Goal: Use online tool/utility: Use online tool/utility

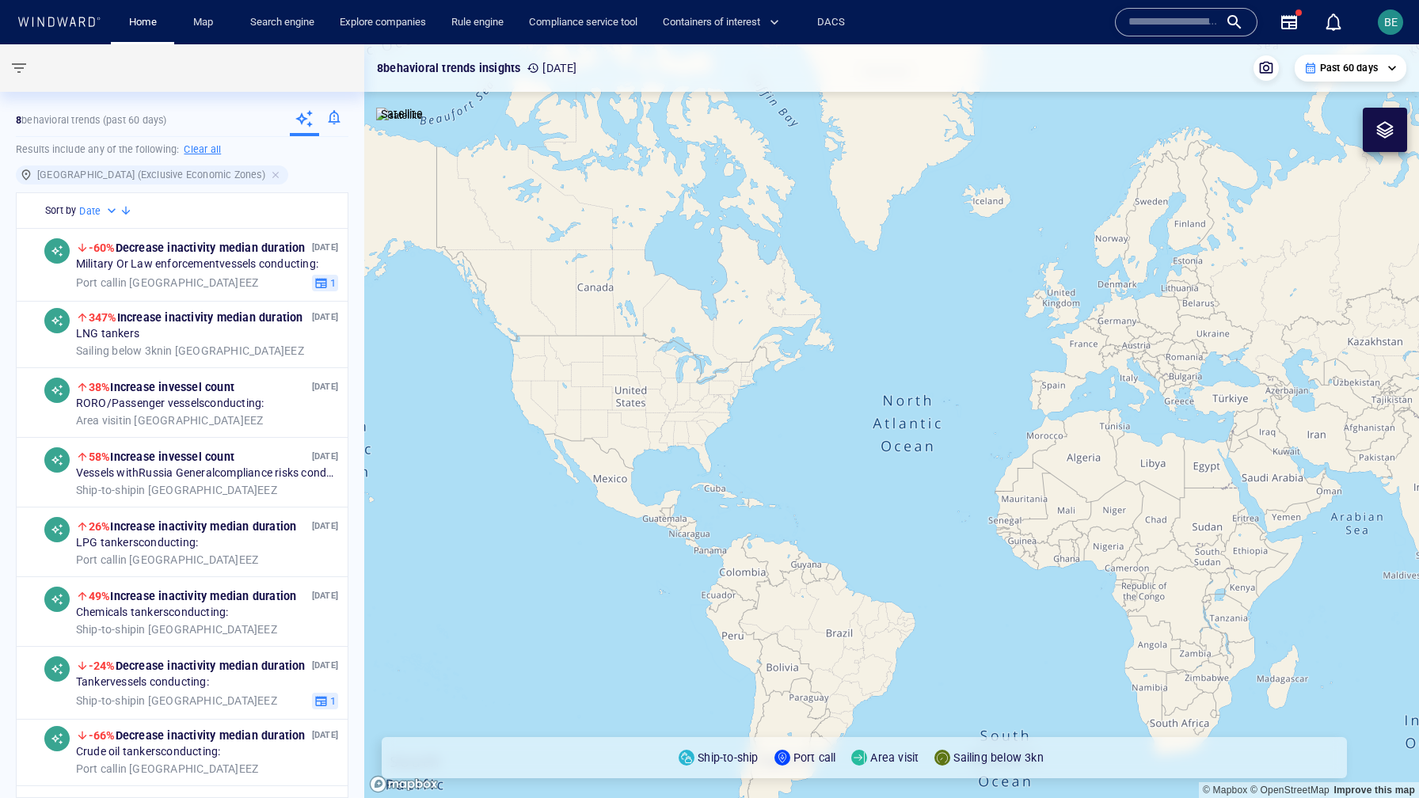
click at [1168, 15] on input "text" at bounding box center [1173, 22] width 90 height 24
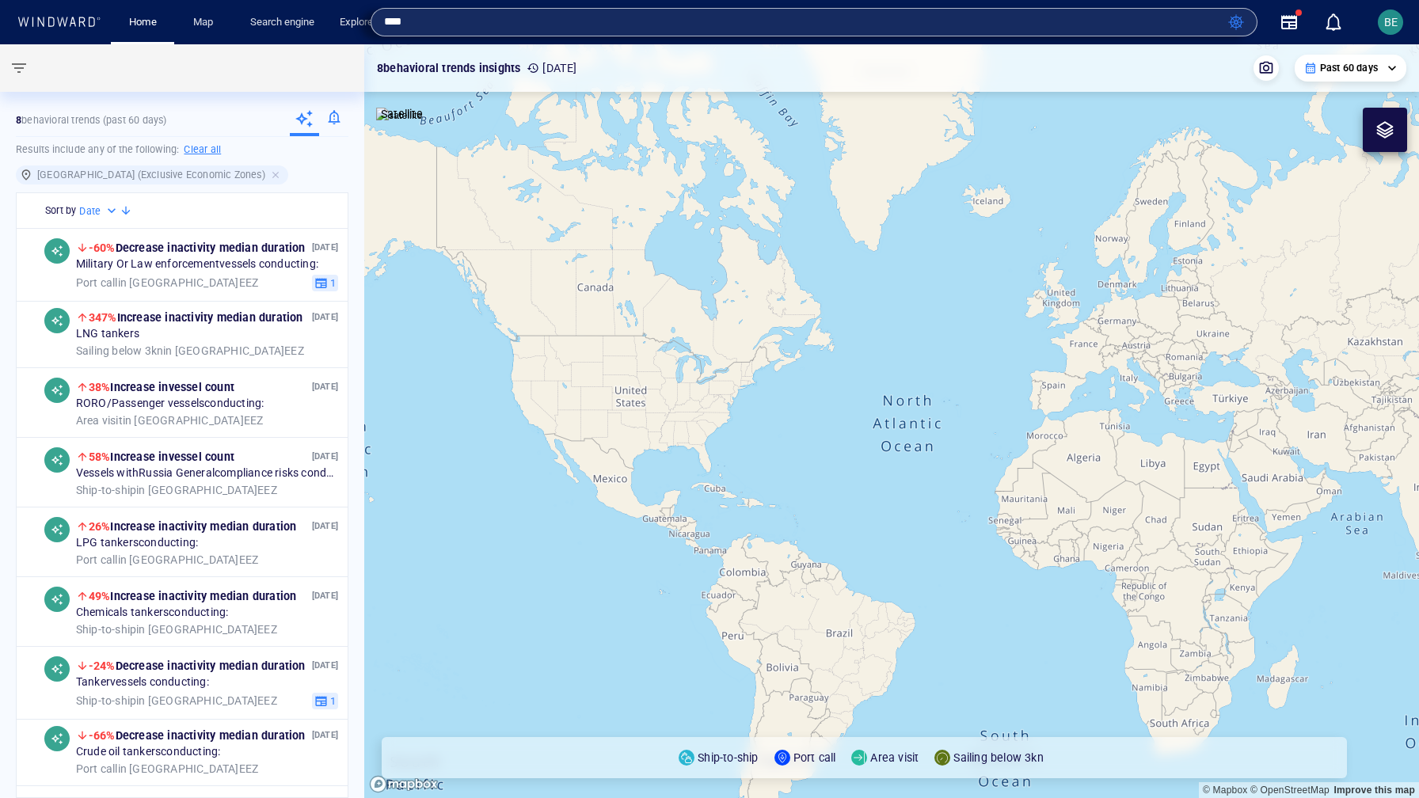
click at [481, 28] on input "****" at bounding box center [803, 22] width 838 height 24
click at [461, 24] on input "****" at bounding box center [803, 22] width 838 height 24
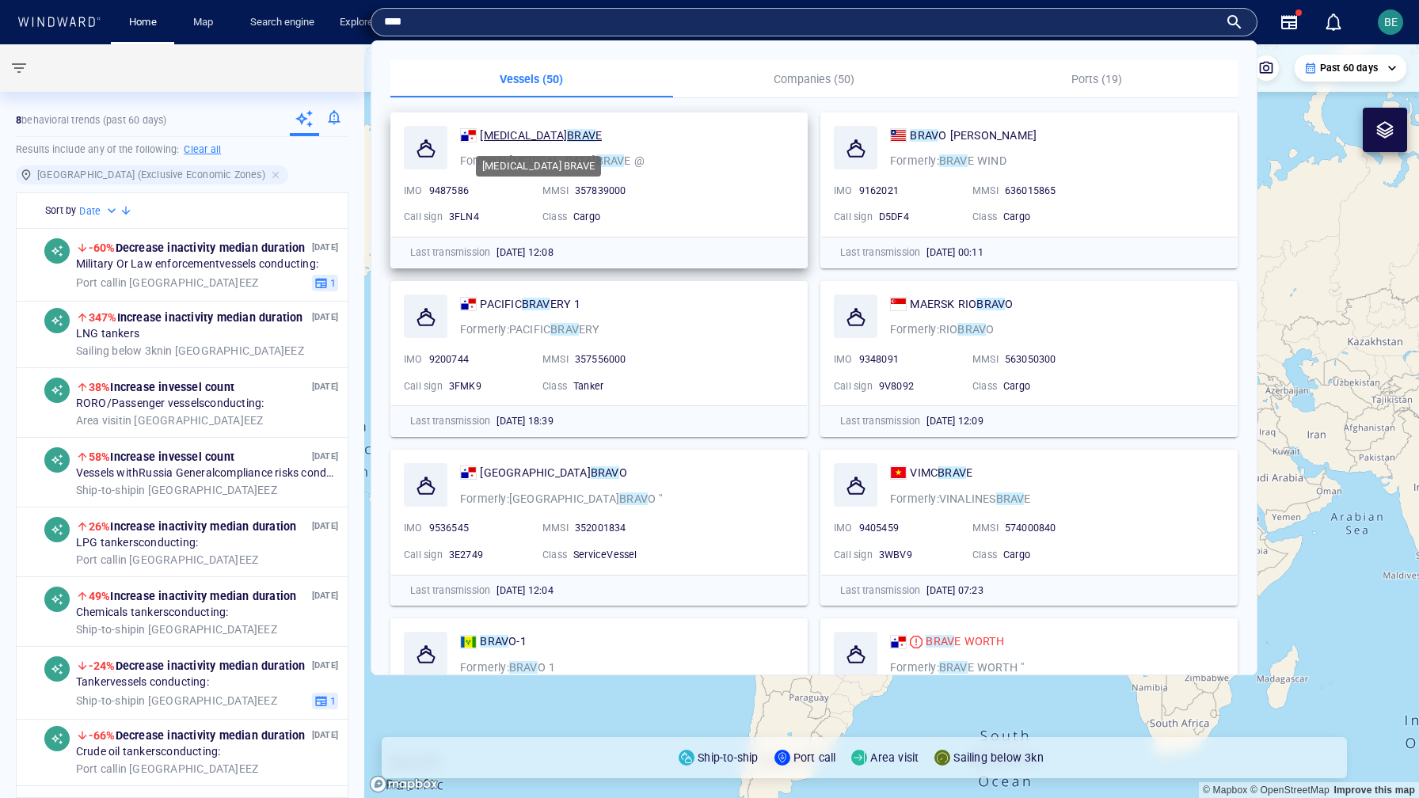
type input "****"
click at [567, 131] on mark "BRAV" at bounding box center [581, 135] width 29 height 13
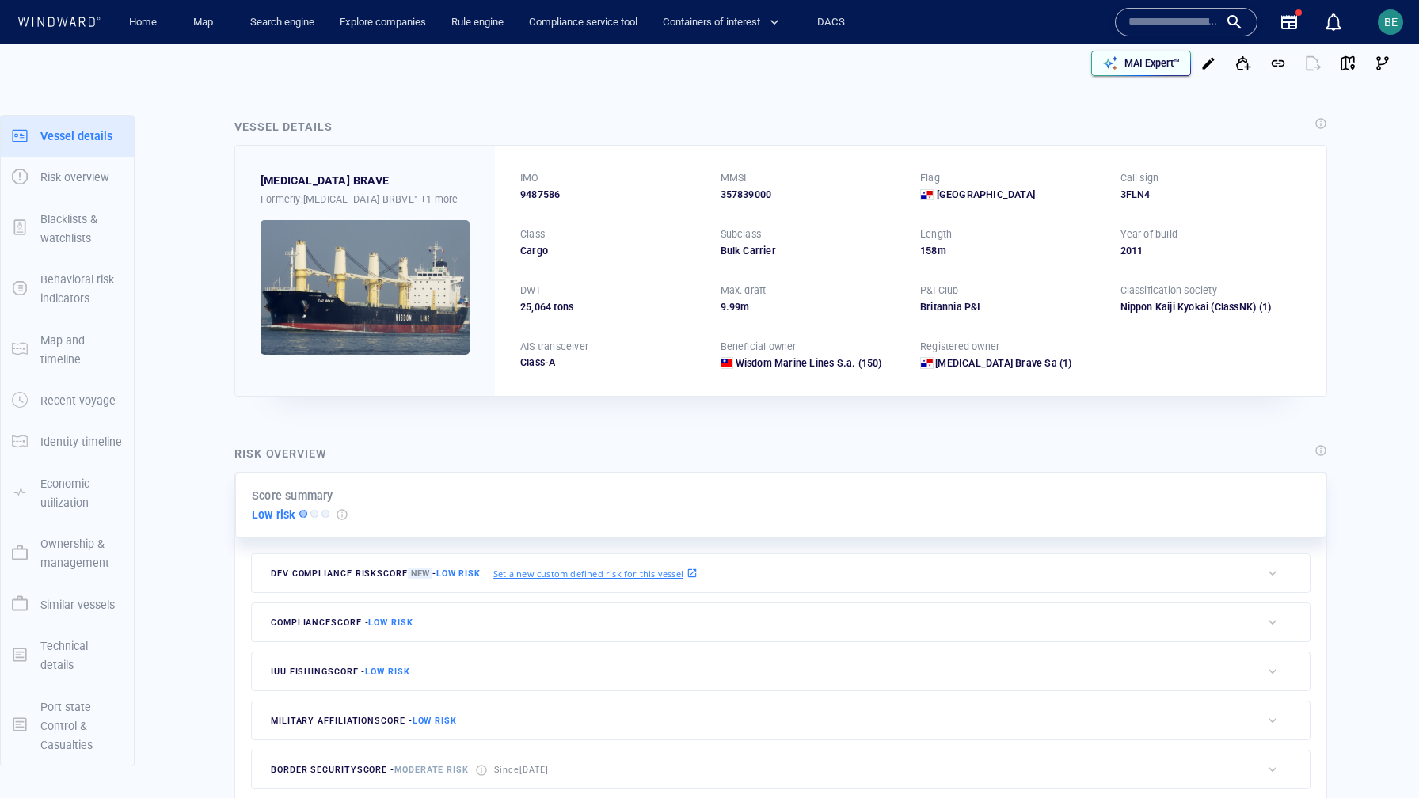
click at [1124, 62] on p "MAI Expert™" at bounding box center [1151, 63] width 55 height 14
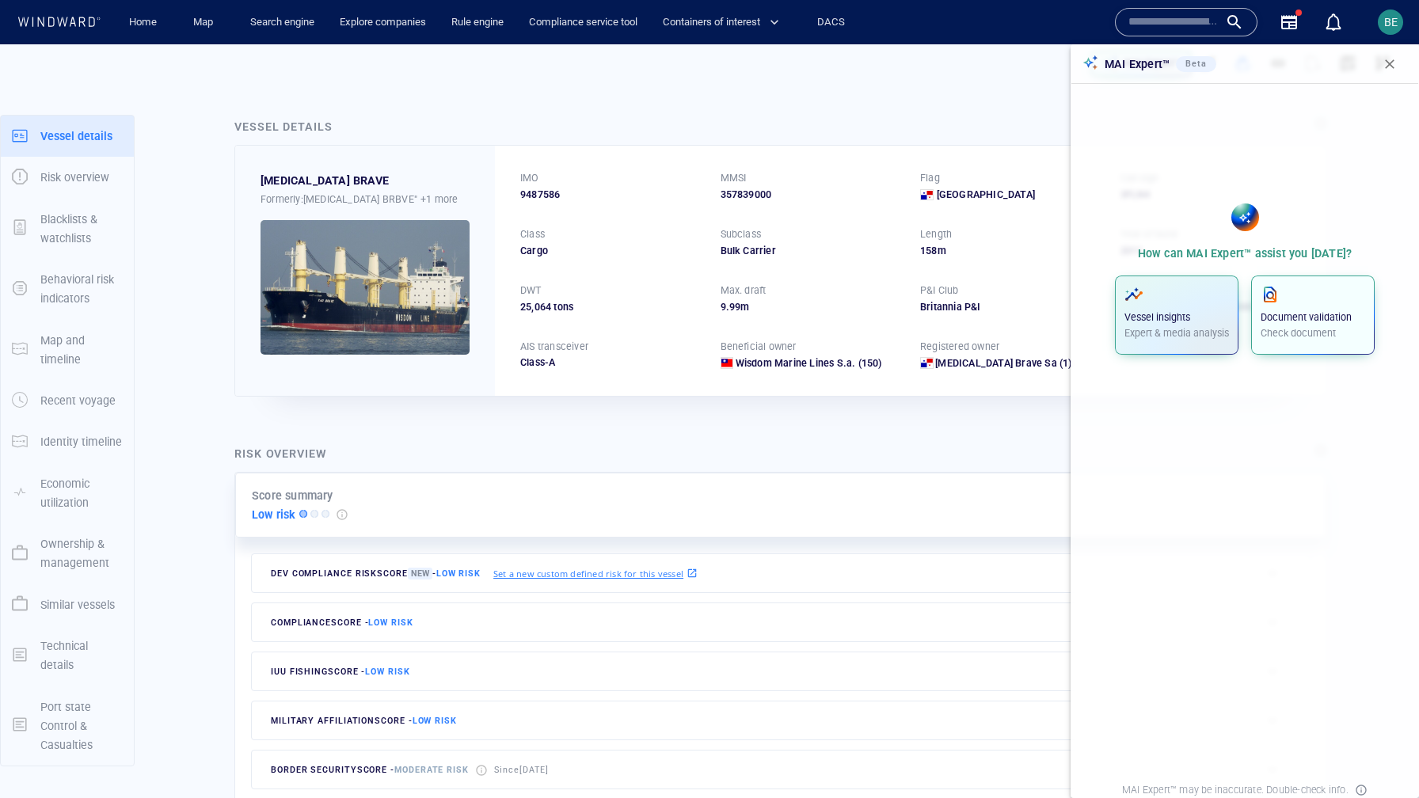
click at [1319, 330] on p "Check document" at bounding box center [1312, 333] width 105 height 14
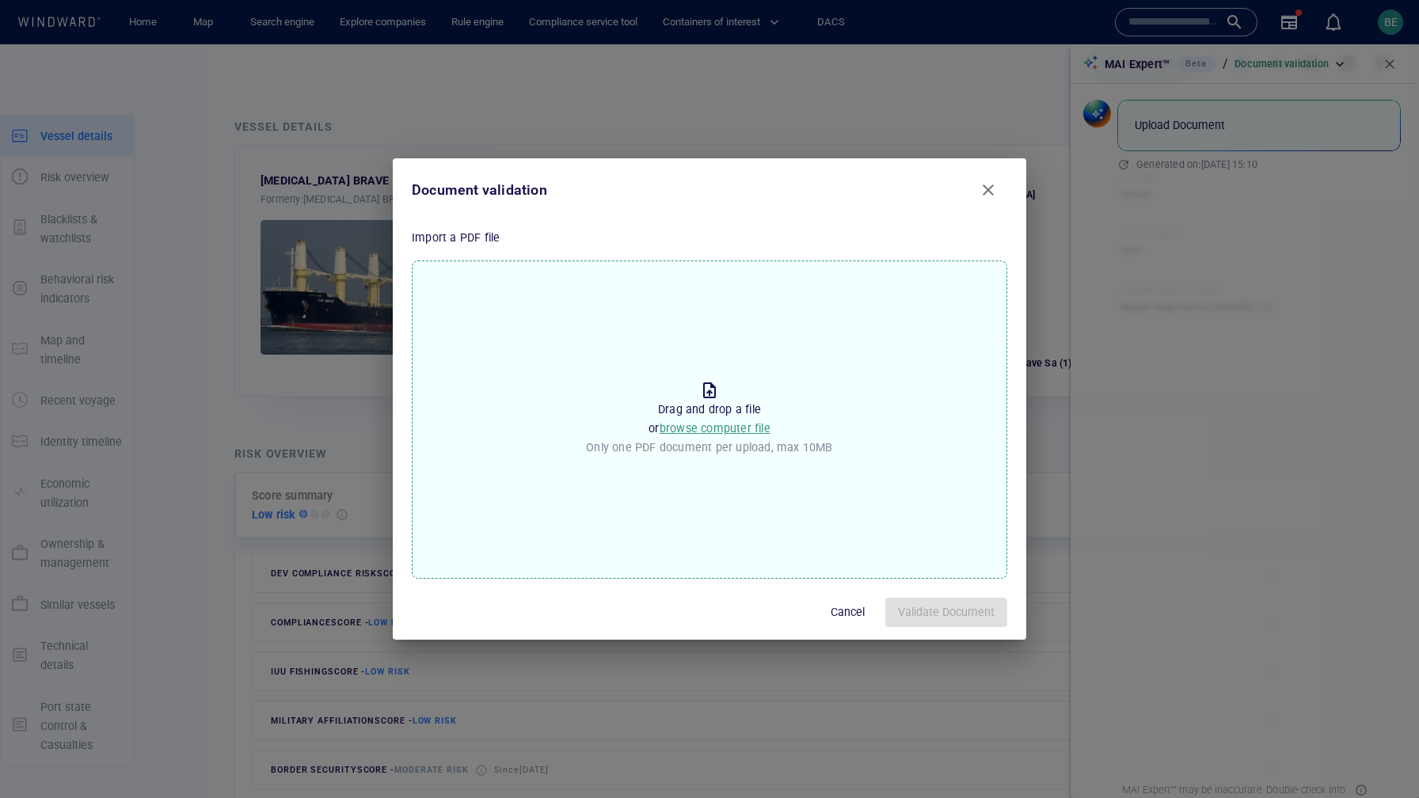
click at [711, 431] on span "browse computer file" at bounding box center [715, 428] width 111 height 13
click at [0, 0] on input "Drop the file to proceed Drag and drop a file or browse computer file Only one …" at bounding box center [0, 0] width 0 height 0
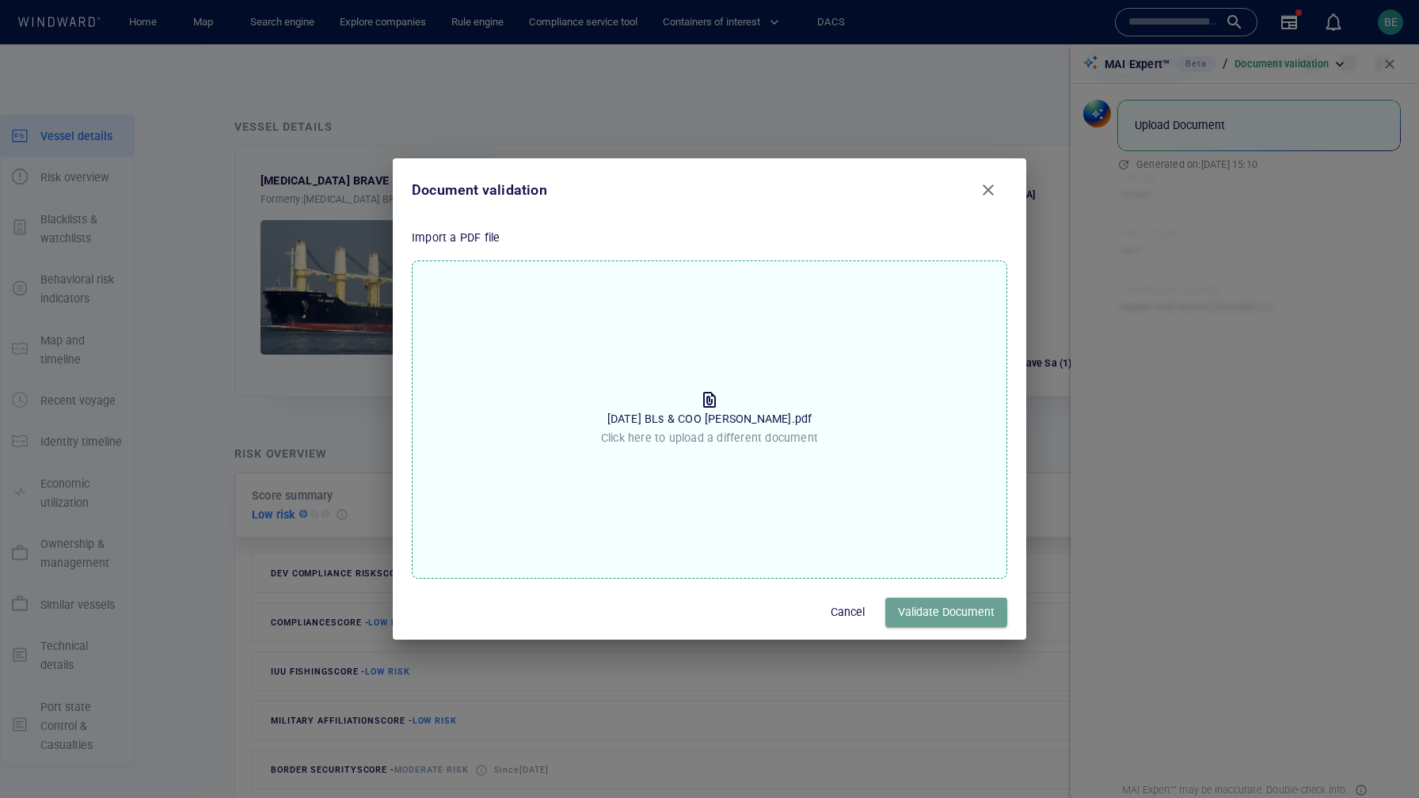
click at [952, 613] on span "Validate Document" at bounding box center [946, 613] width 97 height 20
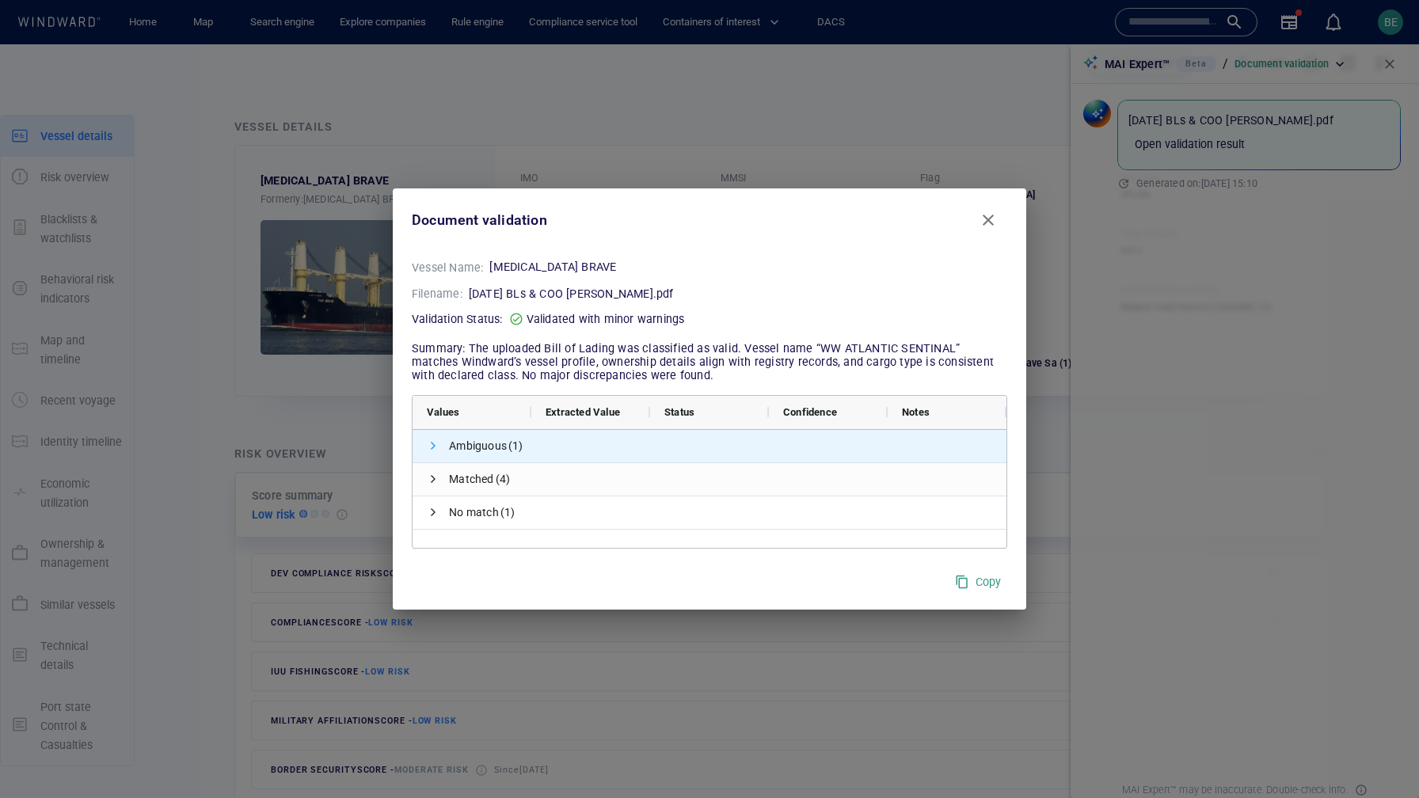
click at [437, 450] on span at bounding box center [433, 445] width 13 height 13
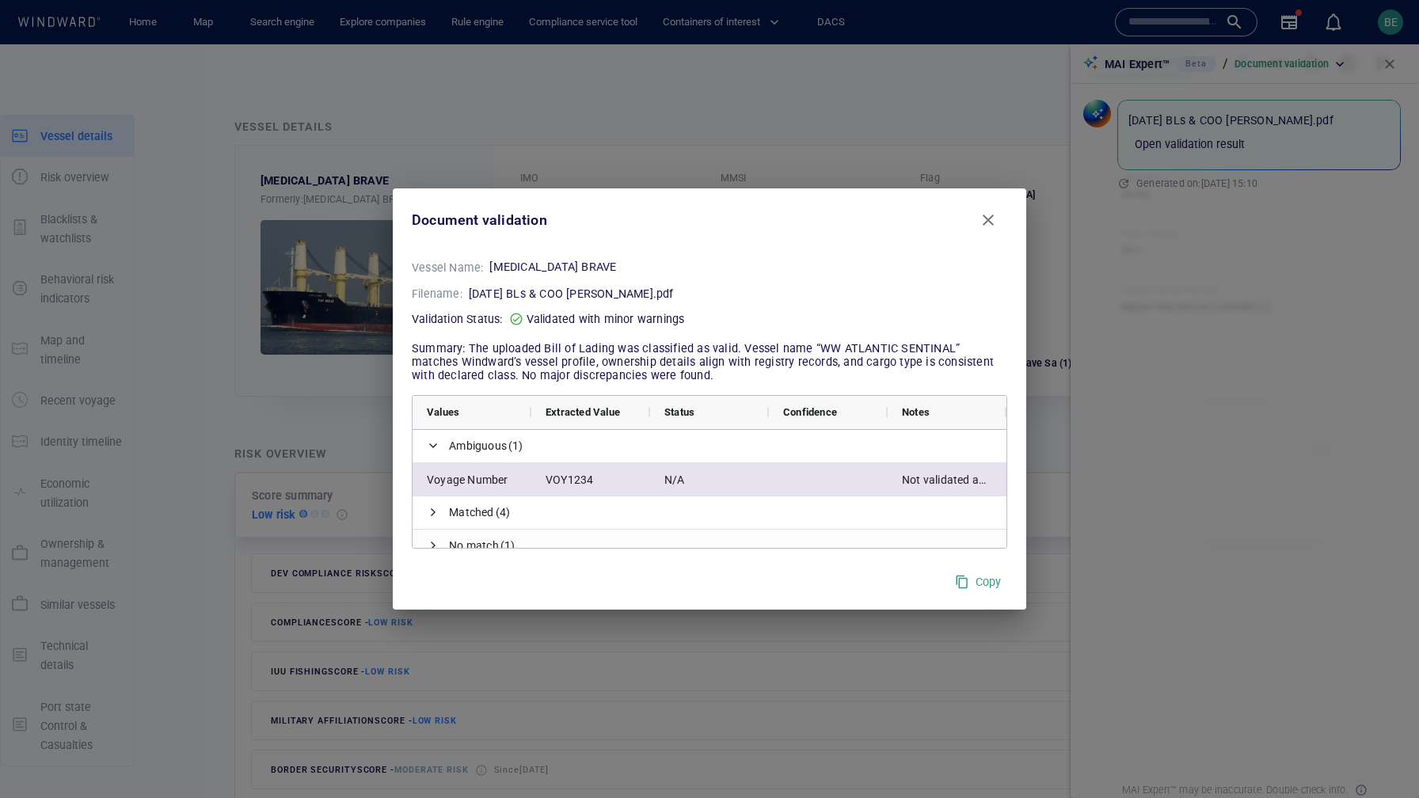
click at [938, 475] on div "Not validated against WW" at bounding box center [947, 479] width 119 height 32
click at [945, 482] on div "Not validated against WW" at bounding box center [947, 479] width 119 height 32
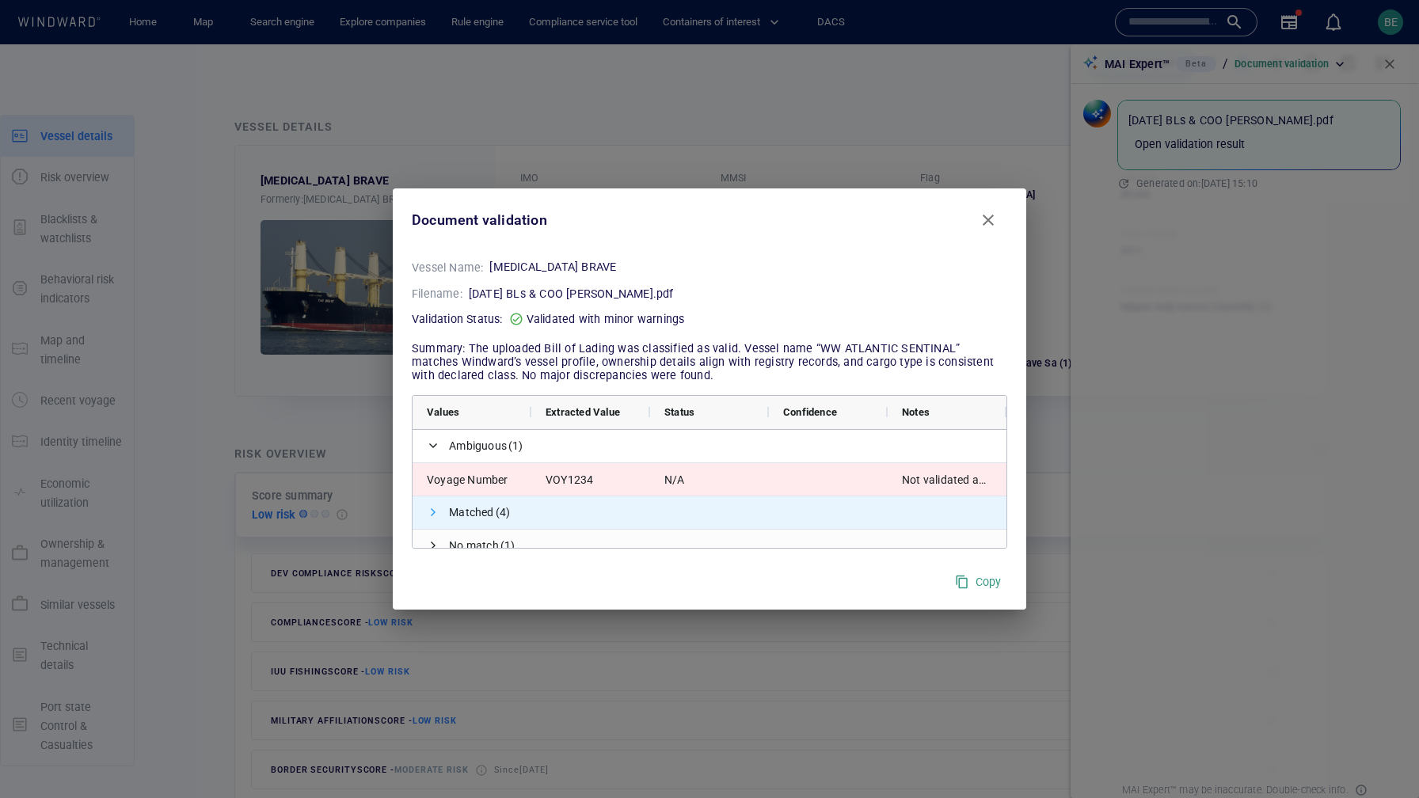
click at [428, 515] on span at bounding box center [433, 512] width 13 height 13
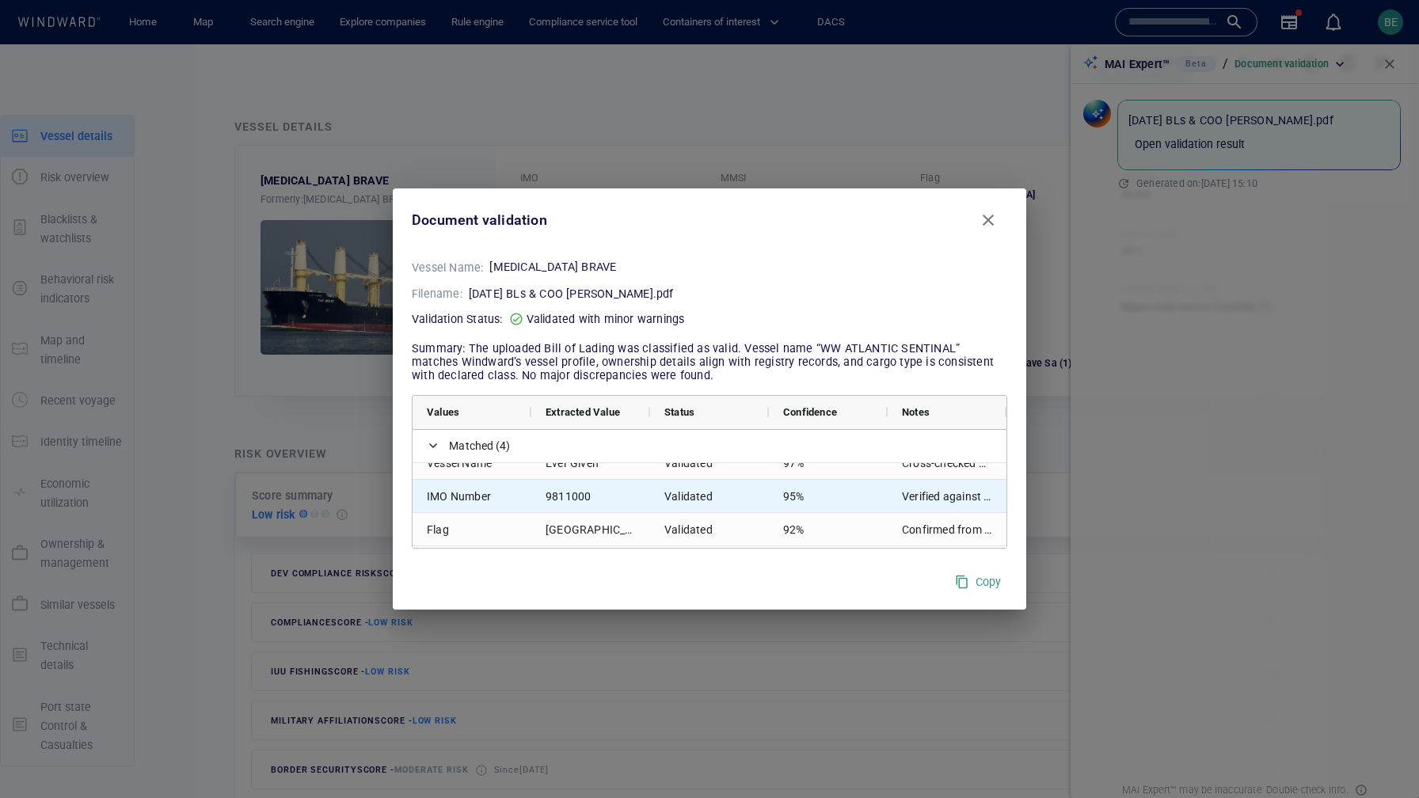
scroll to position [90, 0]
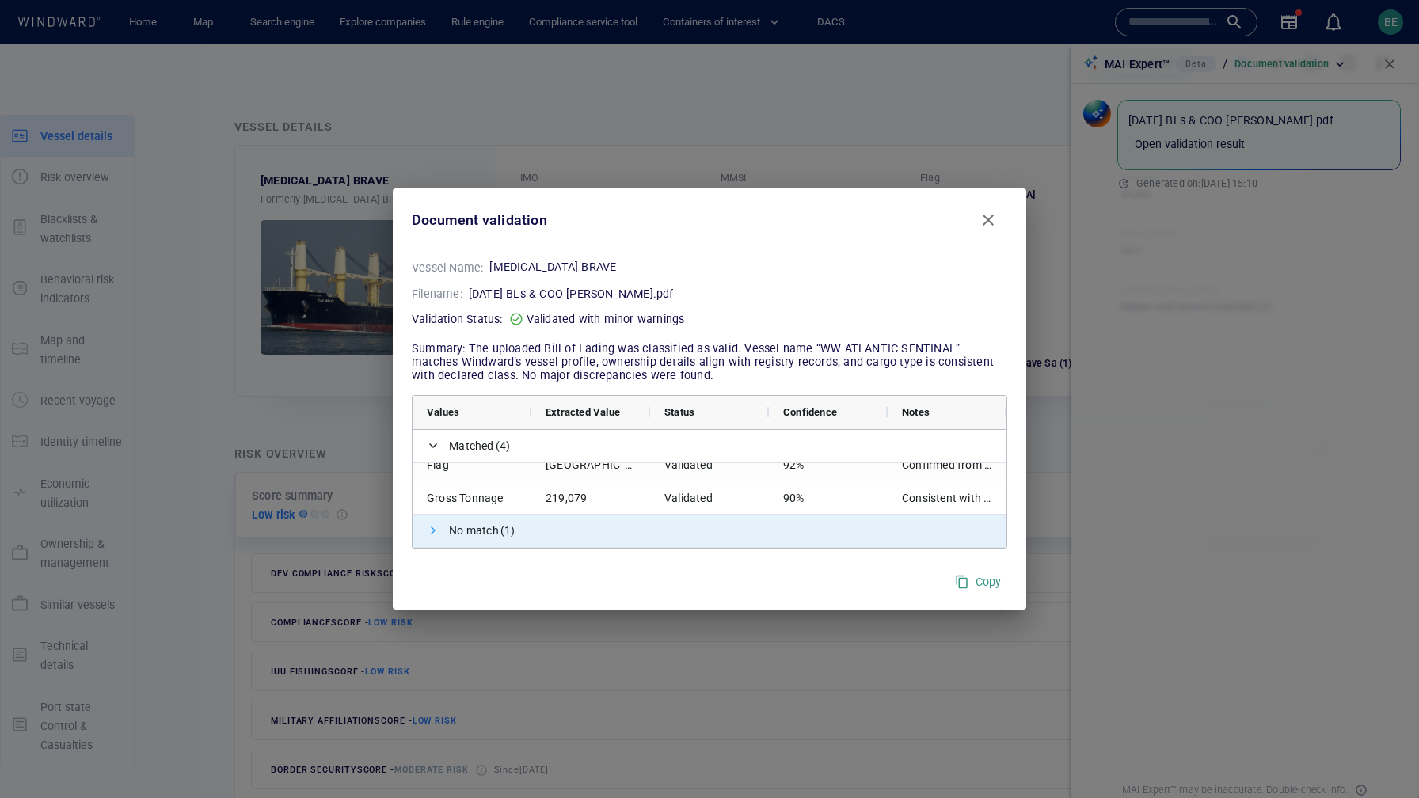
click at [432, 534] on span at bounding box center [433, 530] width 13 height 13
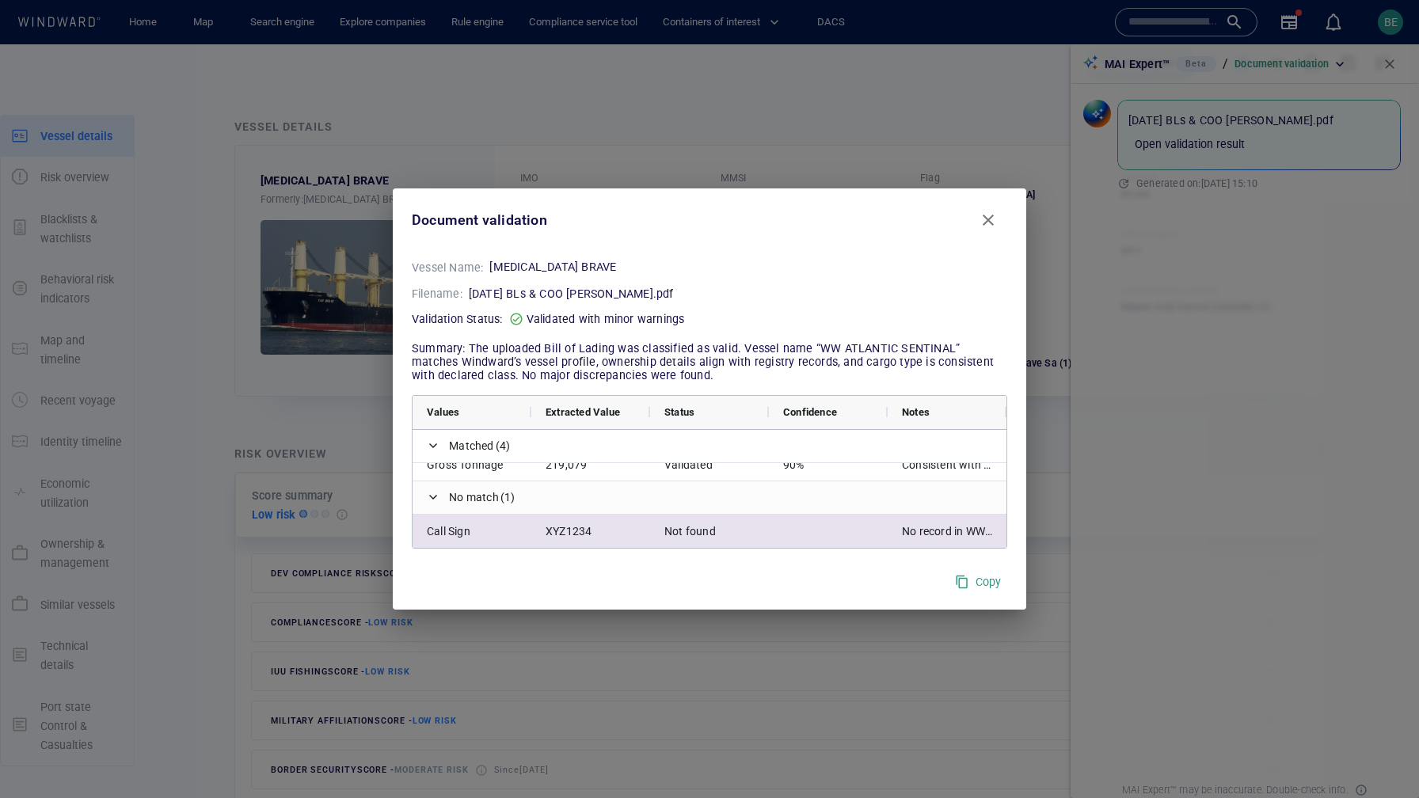
click at [952, 525] on div "No record in WW database" at bounding box center [947, 531] width 119 height 32
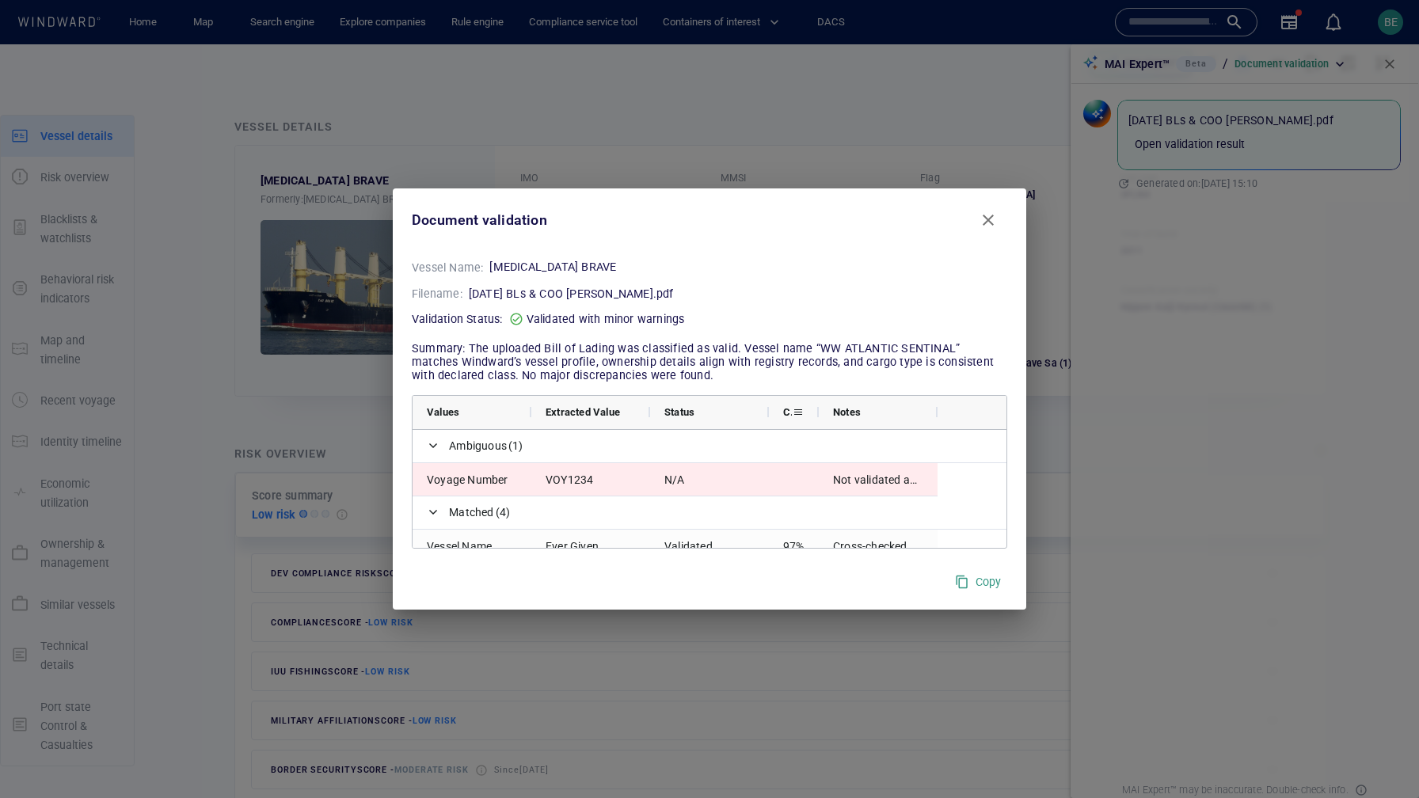
drag, startPoint x: 886, startPoint y: 411, endPoint x: 817, endPoint y: 412, distance: 68.9
click at [817, 412] on div at bounding box center [818, 412] width 6 height 33
drag, startPoint x: 935, startPoint y: 414, endPoint x: 1021, endPoint y: 409, distance: 86.4
click at [1021, 409] on div "Vessel Name: TAO BRAVE Filename: 28.09.2023 BLs & COO CHRISTINA.pdf Validation …" at bounding box center [709, 403] width 633 height 303
drag, startPoint x: 816, startPoint y: 409, endPoint x: 877, endPoint y: 406, distance: 61.0
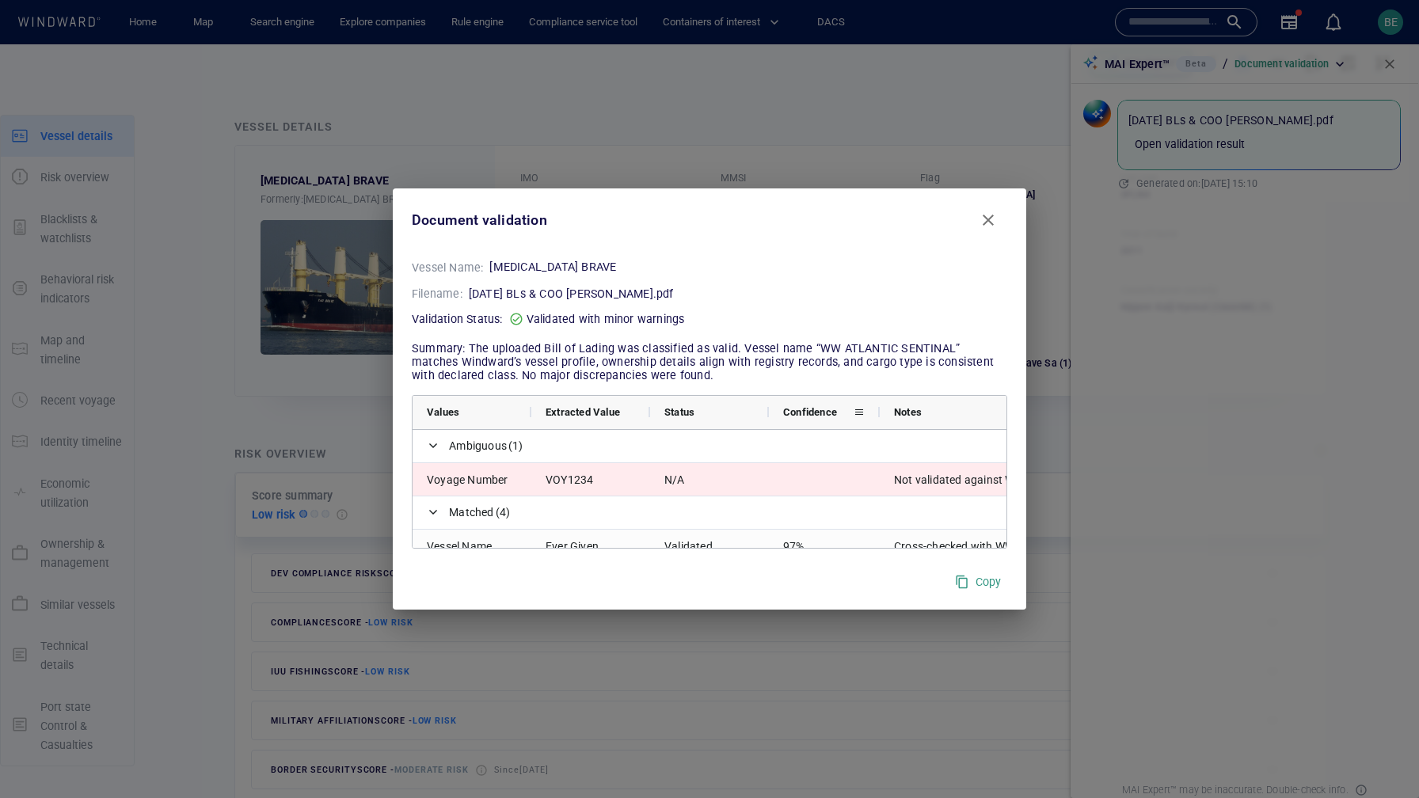
click at [877, 406] on div at bounding box center [879, 412] width 6 height 33
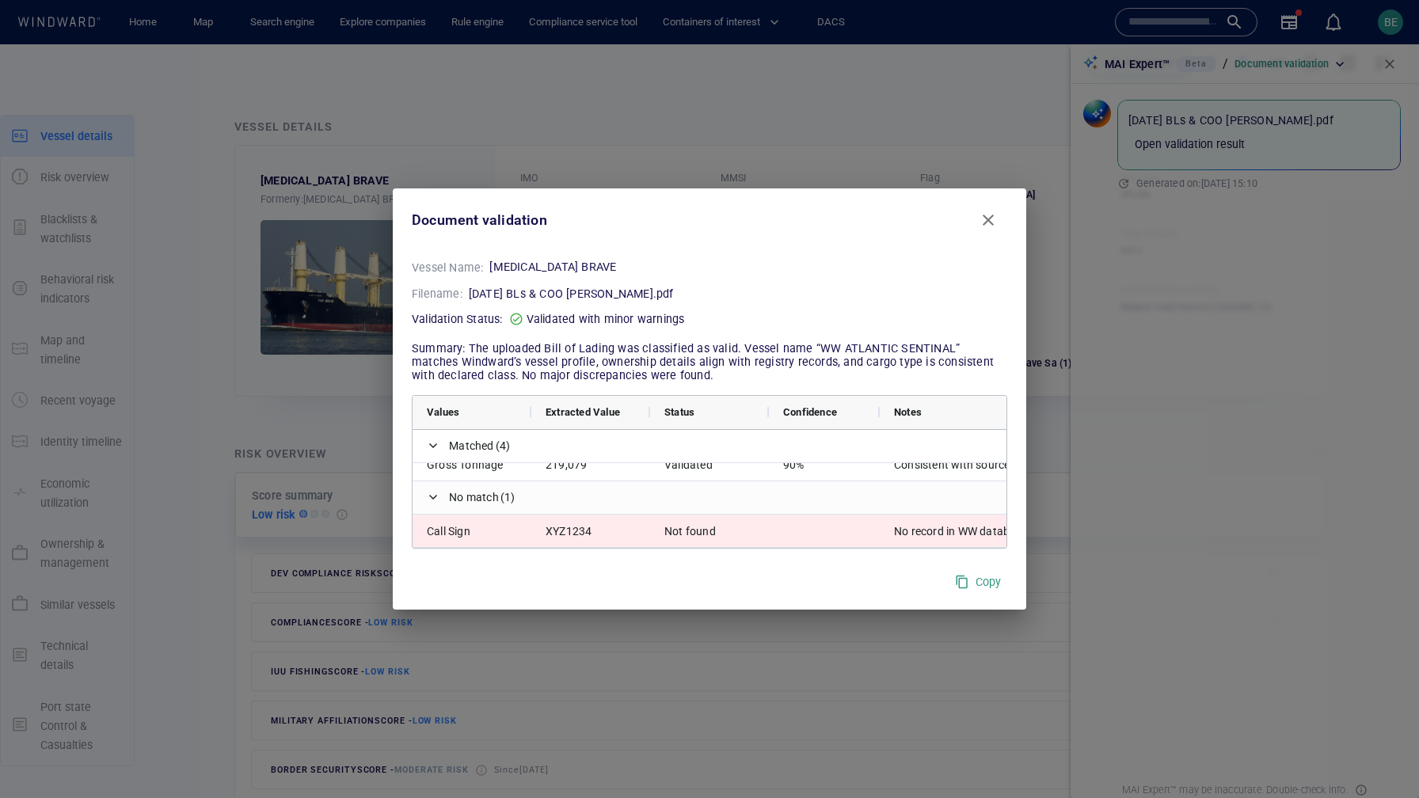
click at [979, 580] on span "Copy" at bounding box center [978, 582] width 46 height 20
click at [976, 583] on span "Copy" at bounding box center [978, 582] width 46 height 20
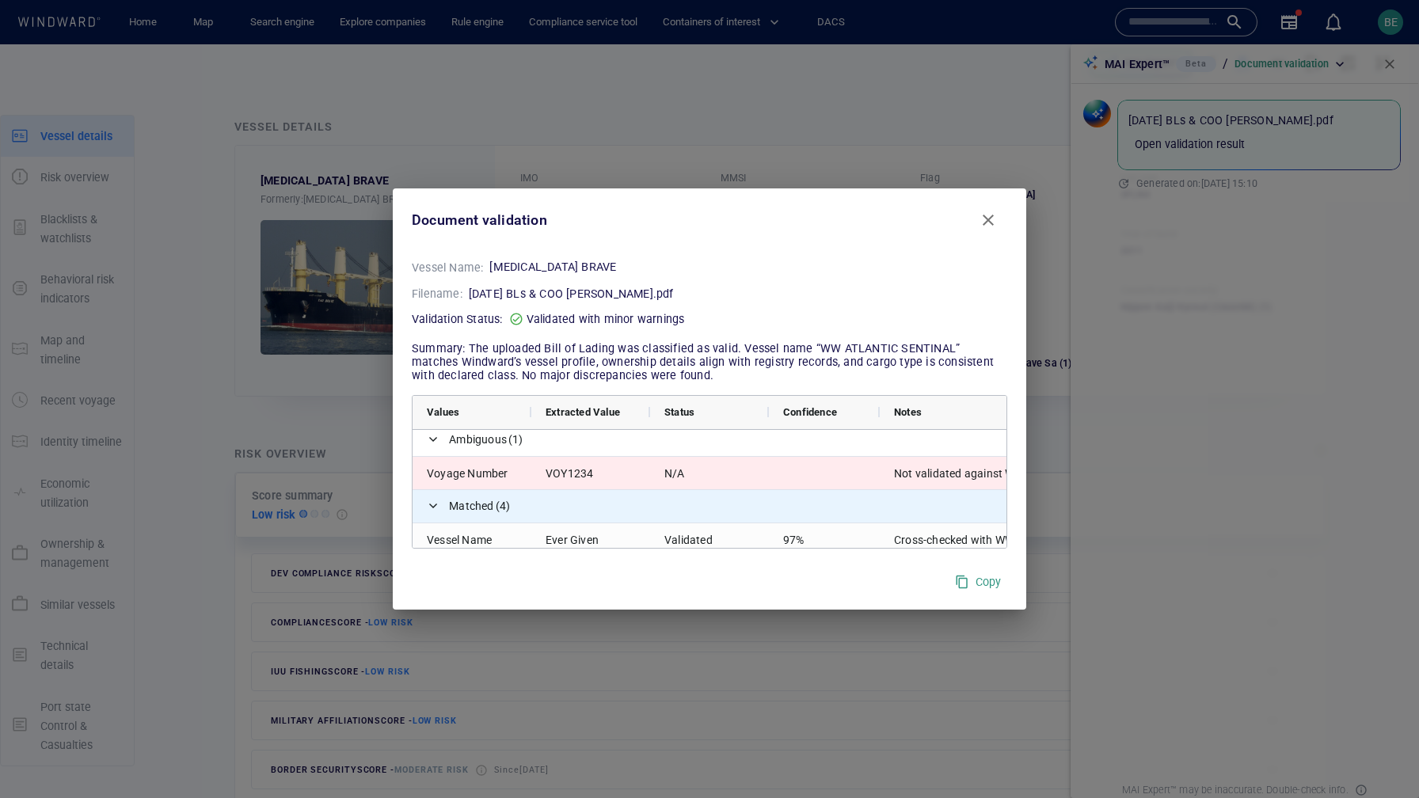
scroll to position [0, 0]
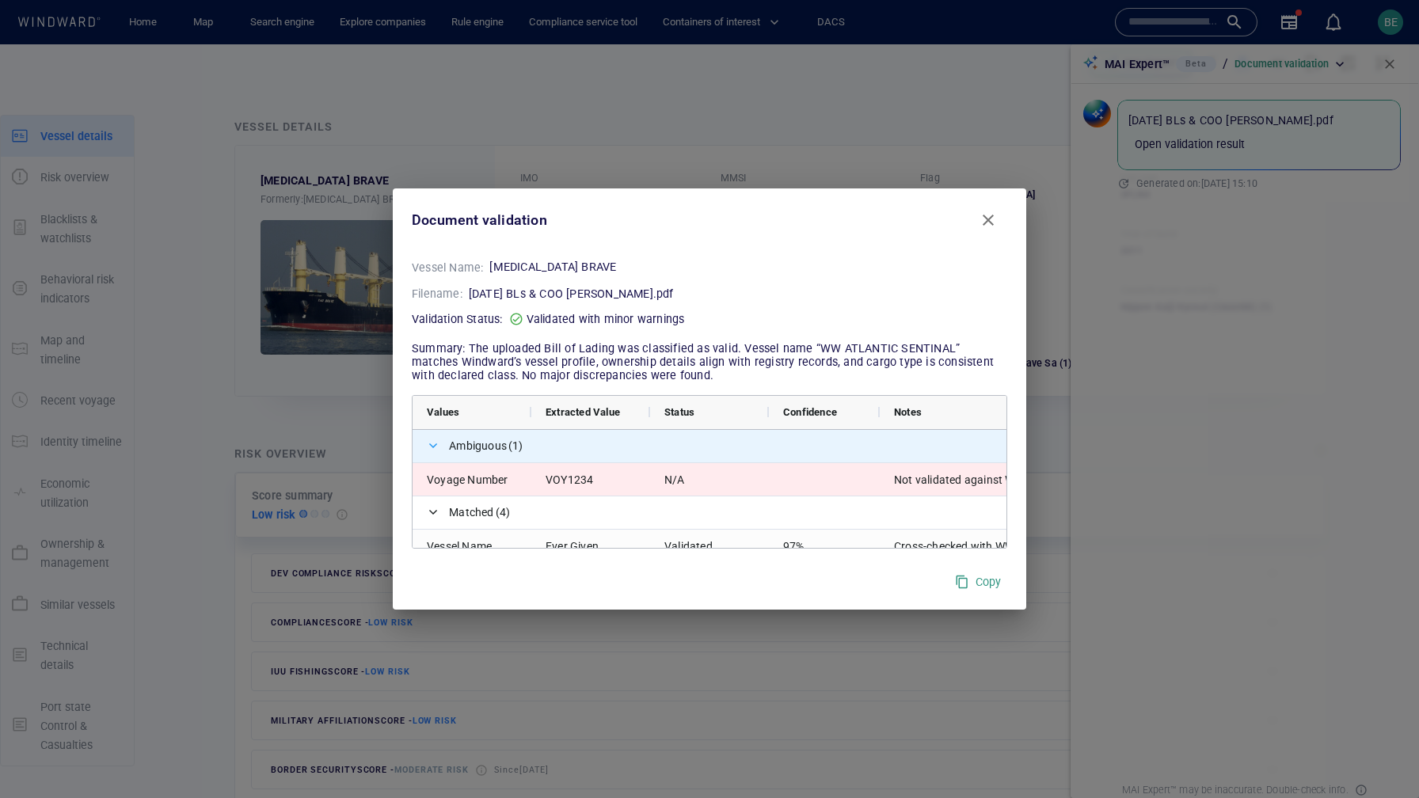
click at [435, 448] on span at bounding box center [433, 445] width 13 height 13
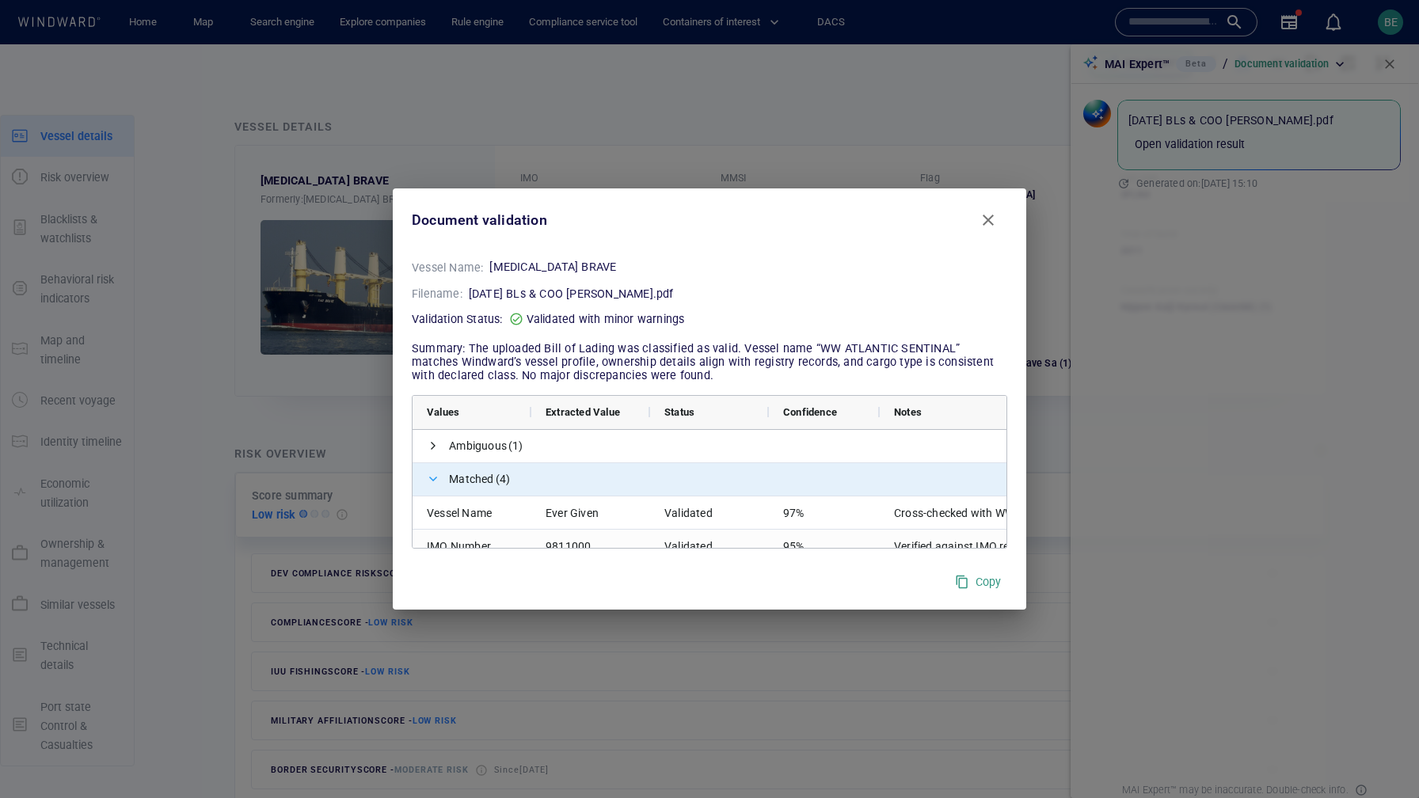
click at [431, 478] on span at bounding box center [433, 479] width 13 height 13
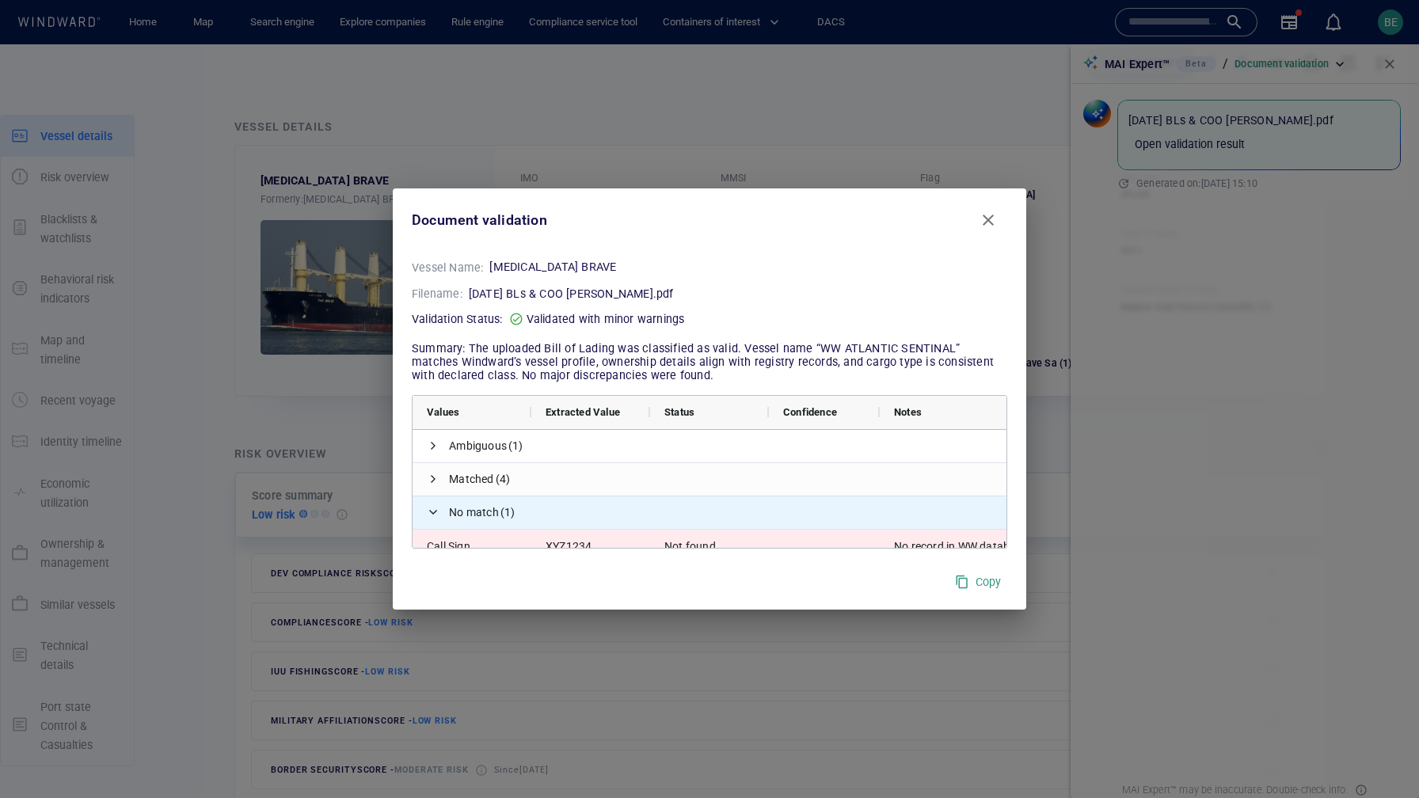
scroll to position [15, 0]
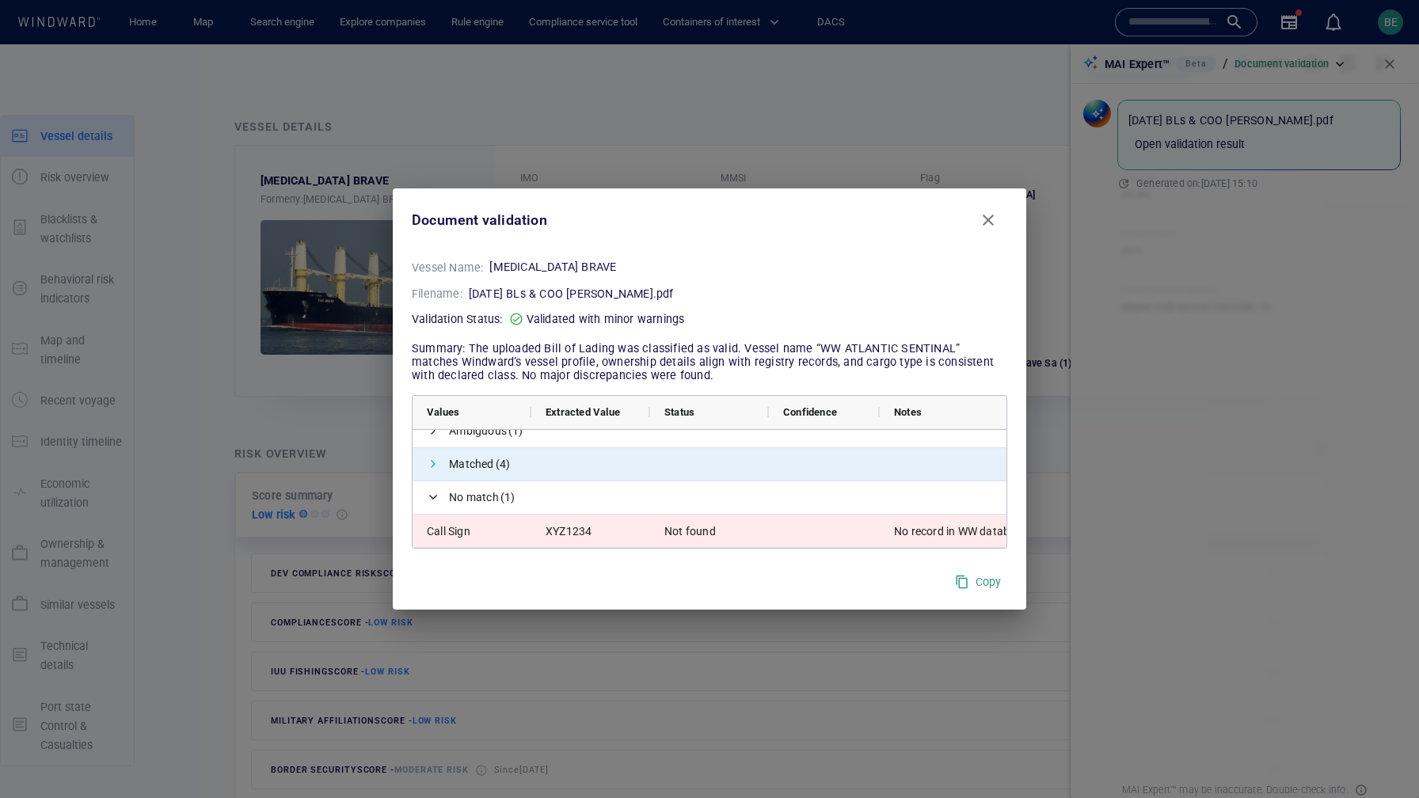
click at [434, 467] on span at bounding box center [433, 464] width 13 height 13
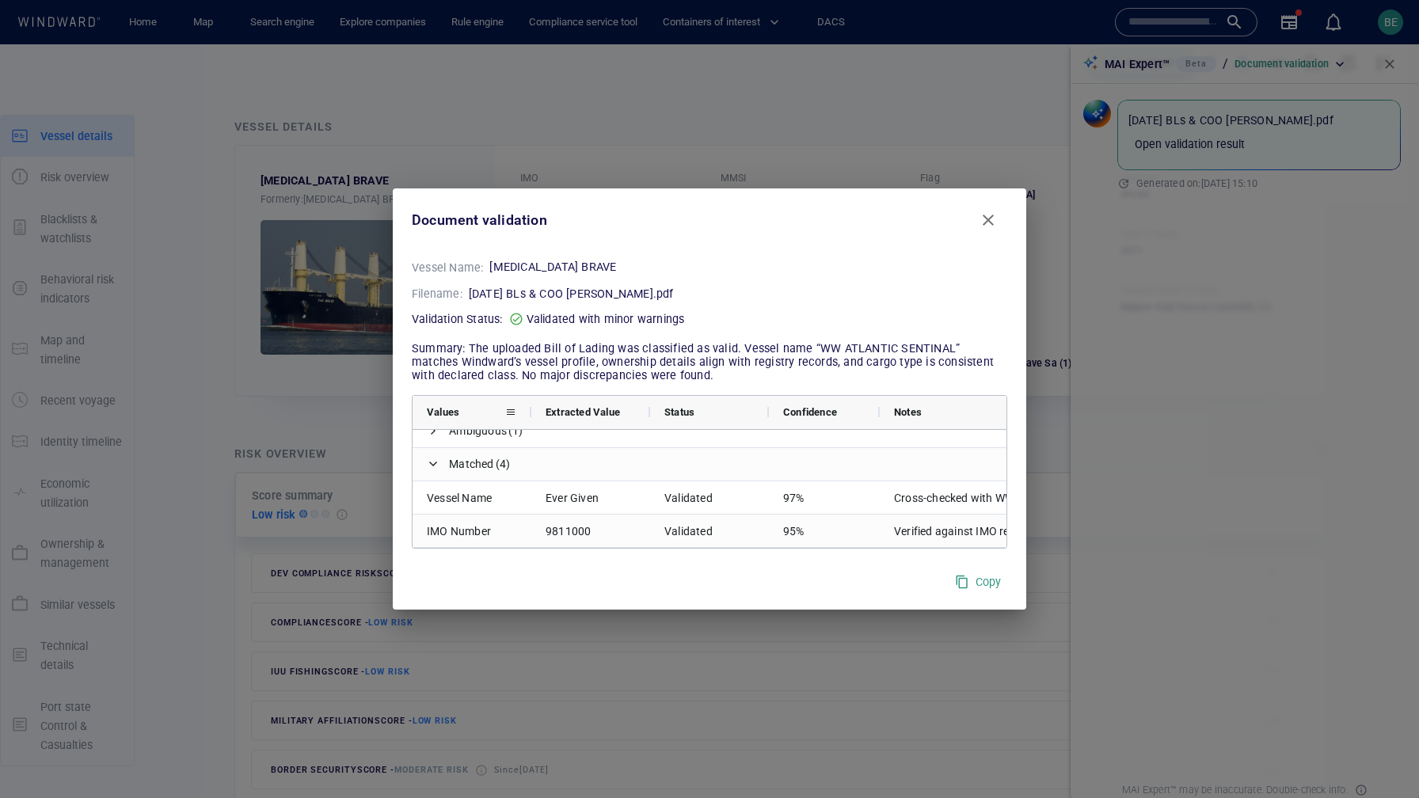
click at [434, 427] on div "Values" at bounding box center [472, 412] width 90 height 33
click at [434, 433] on span at bounding box center [433, 430] width 13 height 13
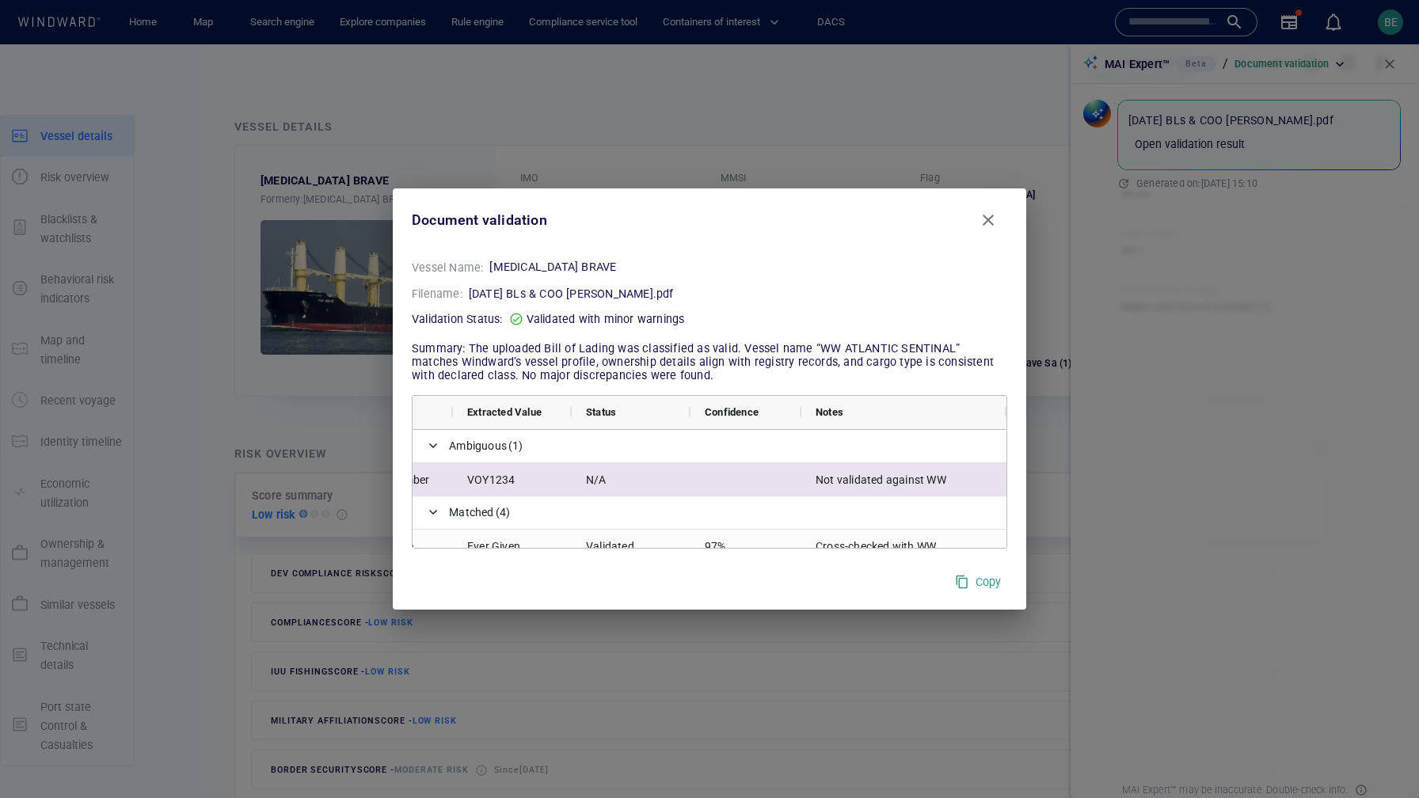
scroll to position [0, 0]
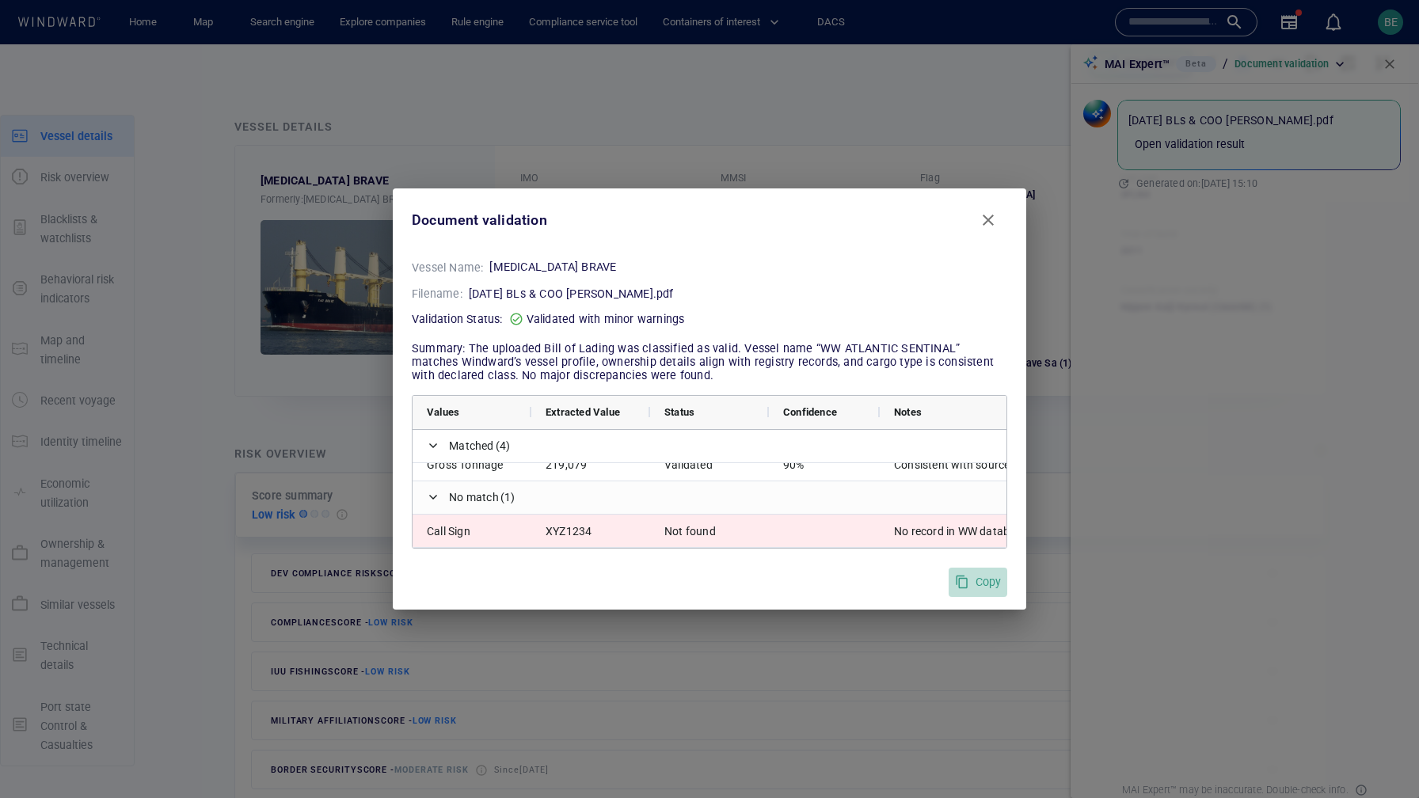
click at [974, 587] on span "Copy" at bounding box center [978, 582] width 46 height 20
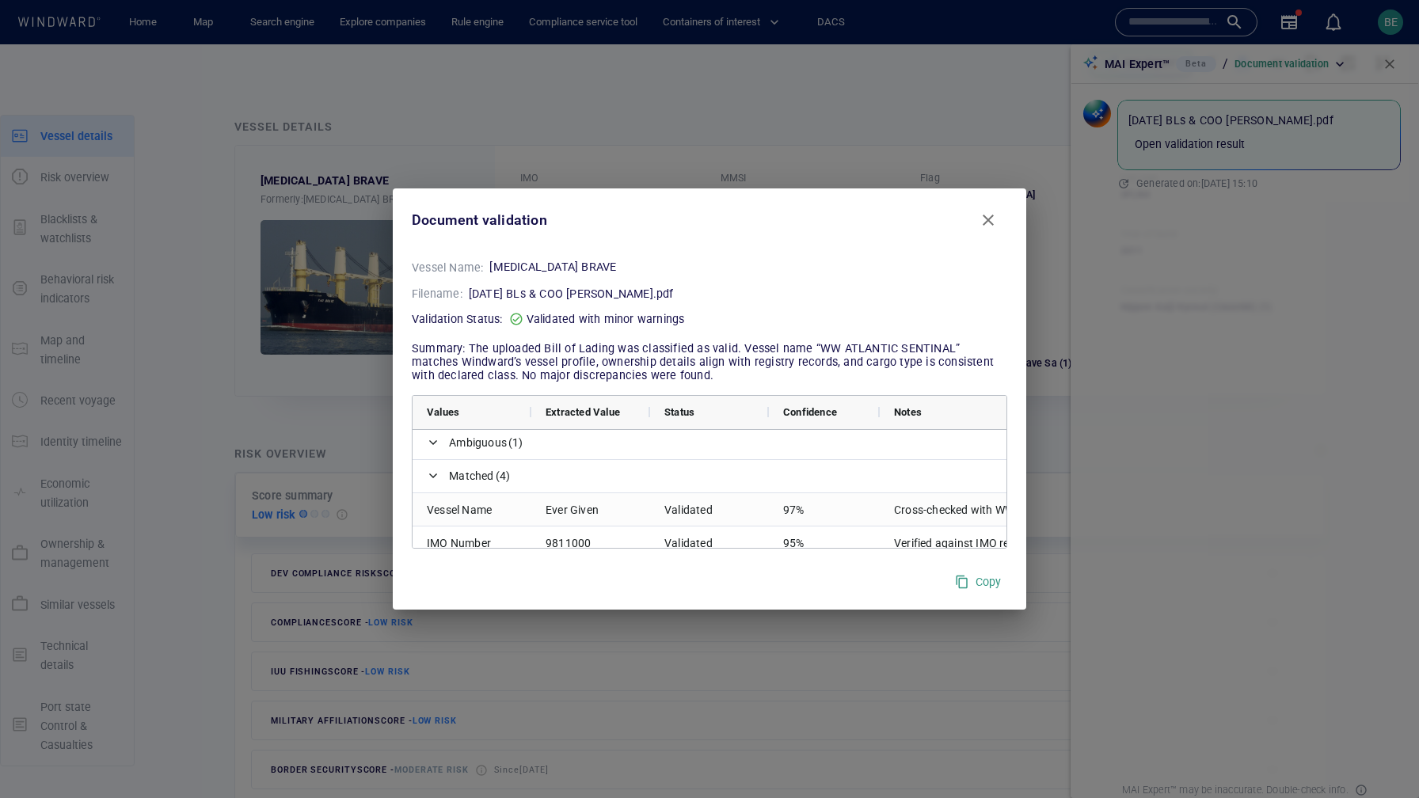
click at [989, 222] on span "Close" at bounding box center [988, 220] width 19 height 19
